Goal: Task Accomplishment & Management: Manage account settings

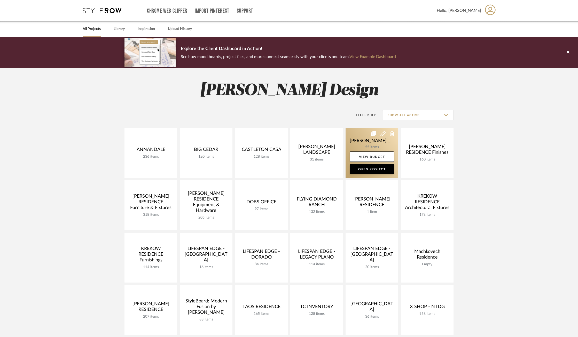
click at [359, 143] on link at bounding box center [372, 153] width 53 height 50
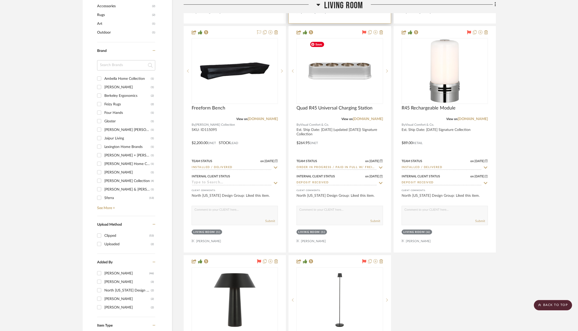
scroll to position [606, 0]
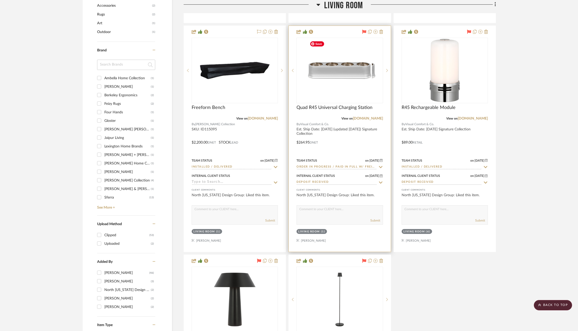
click at [336, 74] on div at bounding box center [340, 71] width 86 height 66
click at [335, 93] on img "0" at bounding box center [339, 70] width 65 height 65
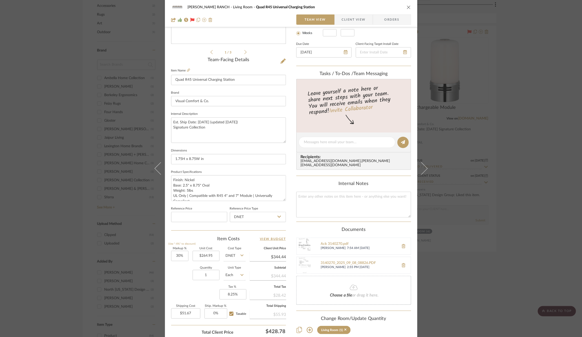
scroll to position [144, 0]
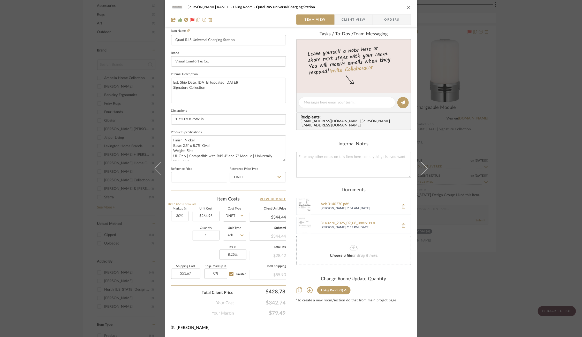
click at [332, 218] on div "3140270_2025_09_08_08826.PDF Emily Moore 2:55 PM 09/08/2025" at bounding box center [353, 225] width 115 height 17
click at [332, 222] on div "3140270_2025_09_08_08826.PDF" at bounding box center [358, 224] width 75 height 4
click at [330, 203] on div "Ack 3140270.pdf" at bounding box center [358, 205] width 75 height 4
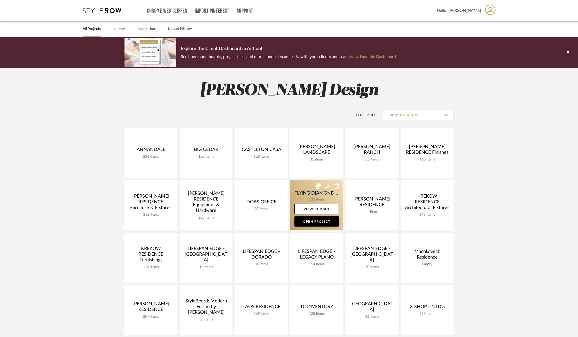
click at [304, 194] on link at bounding box center [316, 206] width 53 height 50
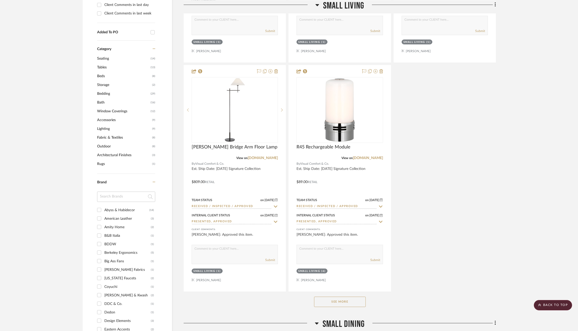
scroll to position [535, 0]
click at [345, 303] on button "See More" at bounding box center [340, 301] width 52 height 10
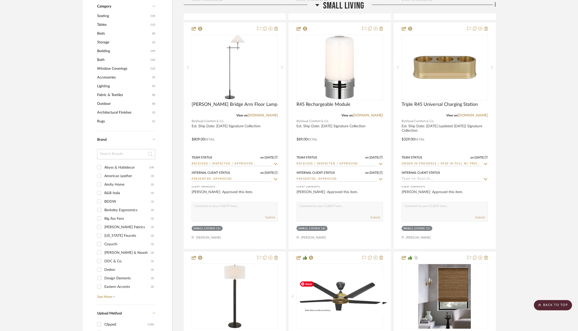
scroll to position [576, 0]
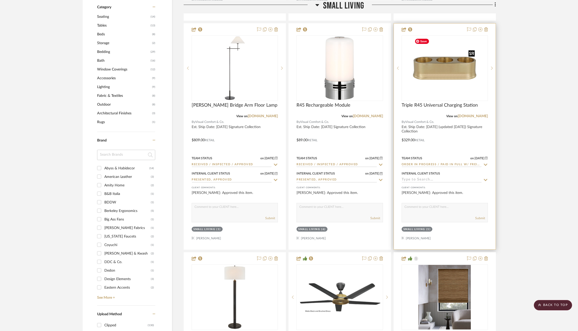
click at [0, 0] on img at bounding box center [0, 0] width 0 height 0
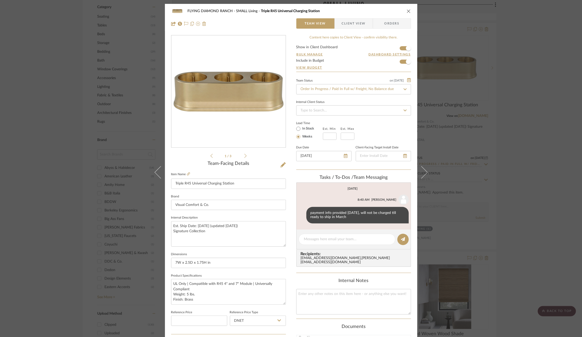
scroll to position [144, 0]
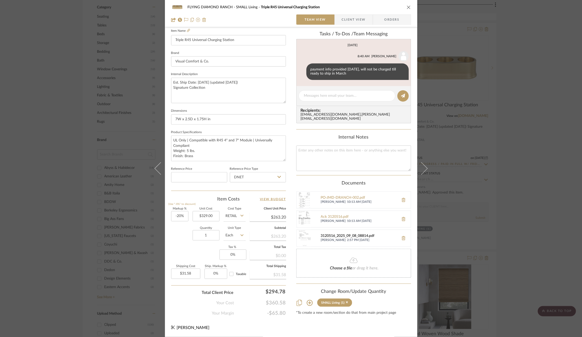
click at [341, 234] on div "3120516_2025_09_08_08814.pdf" at bounding box center [358, 236] width 75 height 4
